Goal: Information Seeking & Learning: Learn about a topic

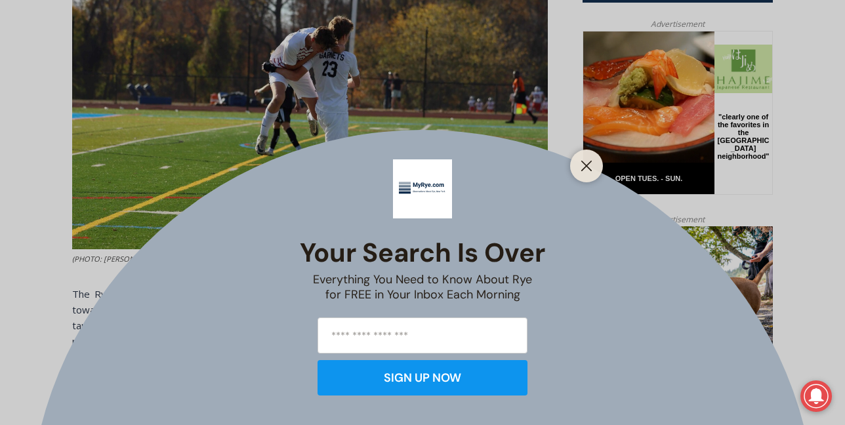
scroll to position [656, 0]
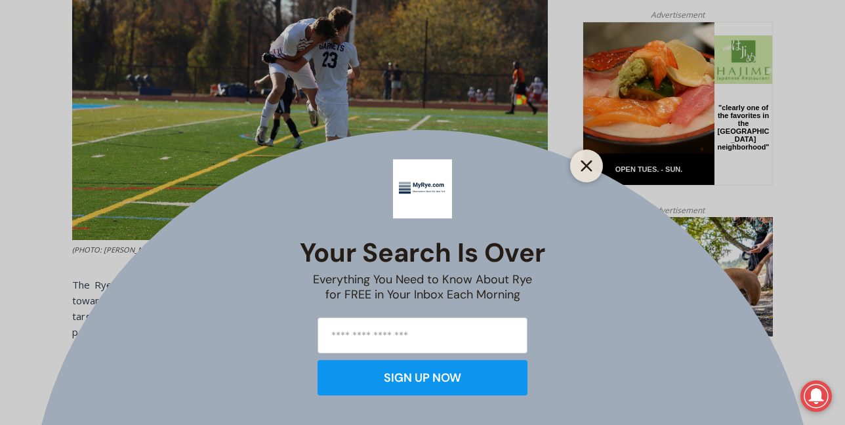
click at [589, 167] on icon "Close" at bounding box center [586, 166] width 12 height 12
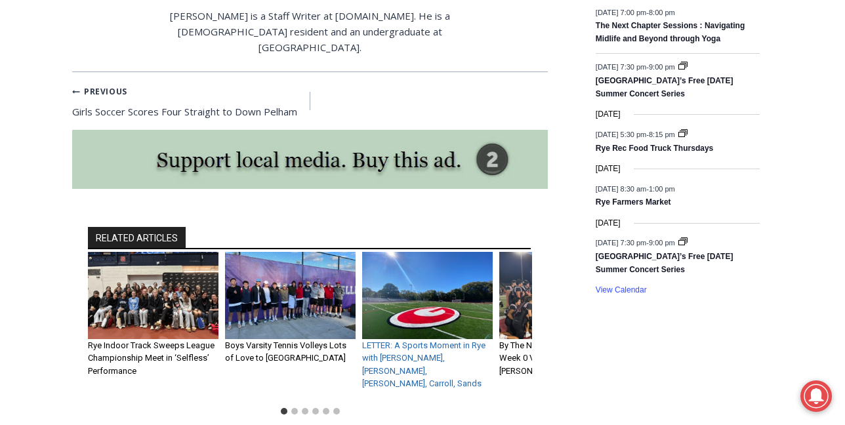
scroll to position [2041, 0]
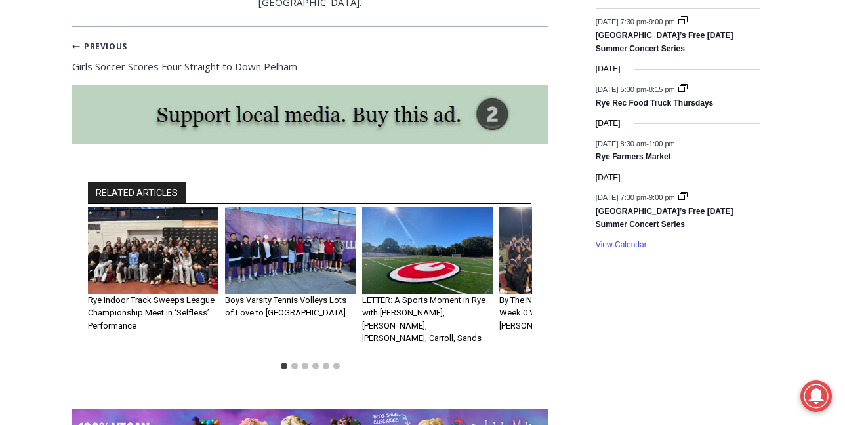
click at [428, 207] on img "3 of 6" at bounding box center [427, 250] width 131 height 87
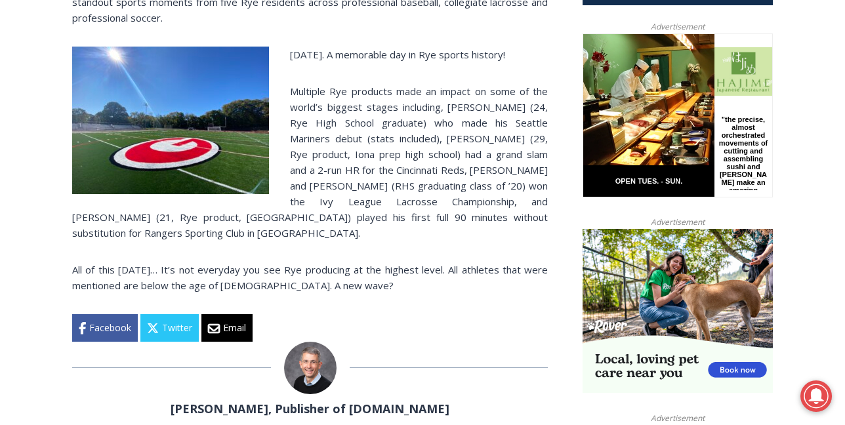
scroll to position [636, 0]
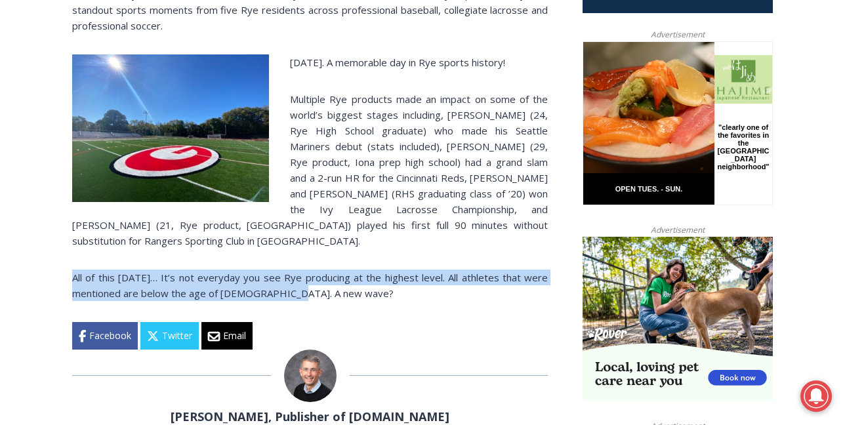
drag, startPoint x: 515, startPoint y: 246, endPoint x: 500, endPoint y: 218, distance: 31.4
click at [500, 218] on div "In a letter, Rye resident John Cronin calls your attention to a moment in Rye s…" at bounding box center [310, 167] width 476 height 363
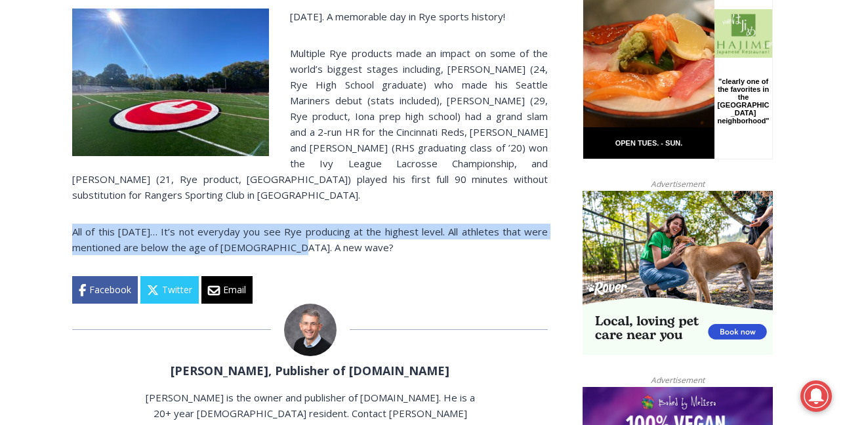
scroll to position [683, 0]
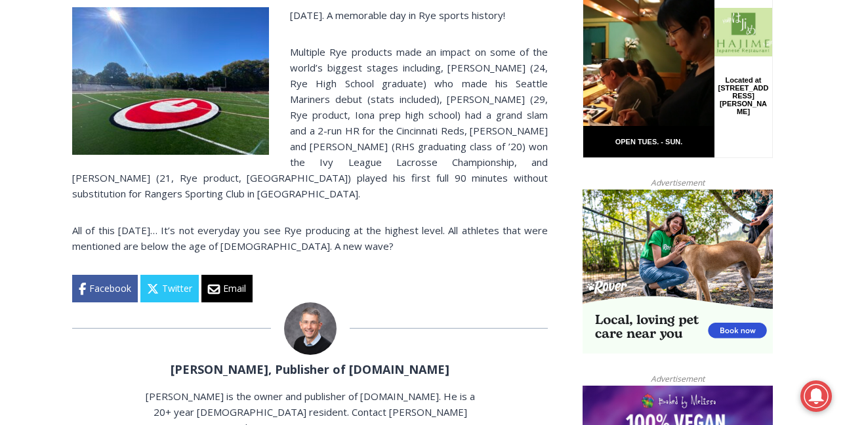
click at [502, 302] on div at bounding box center [310, 328] width 476 height 52
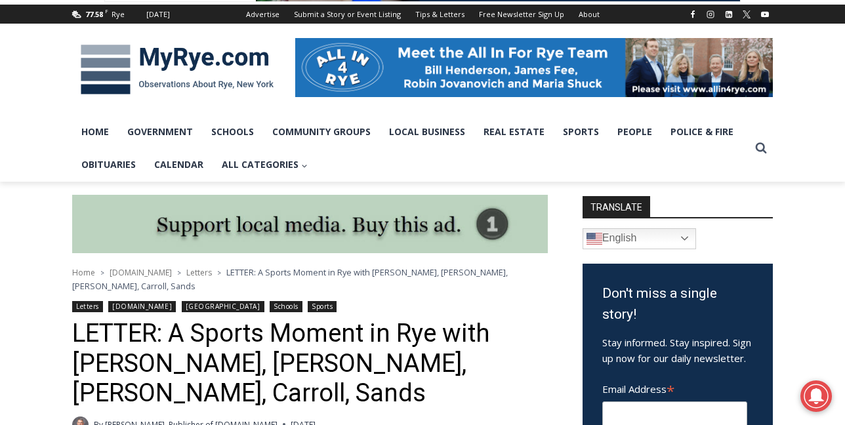
scroll to position [148, 0]
